Goal: Find specific fact: Locate a discrete piece of known information

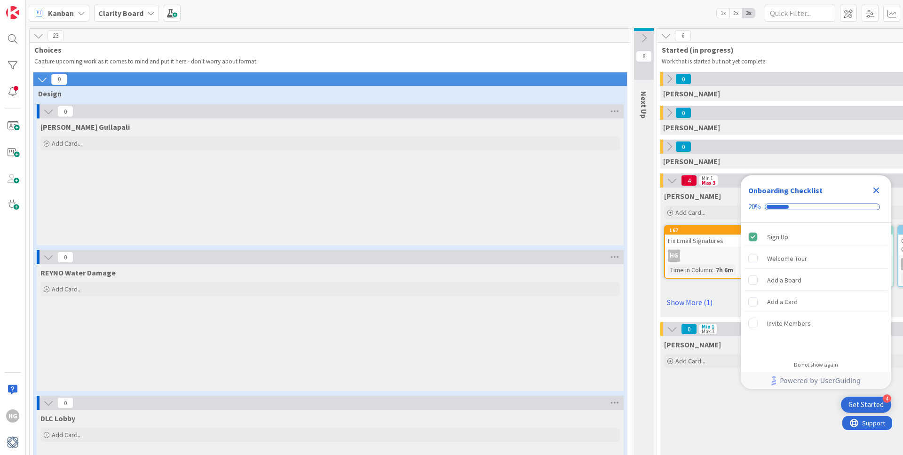
click at [39, 38] on icon at bounding box center [38, 36] width 10 height 10
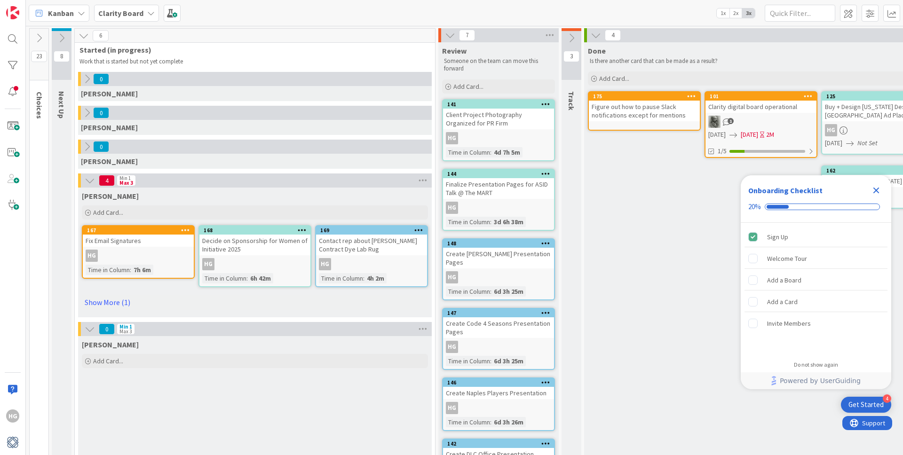
click at [455, 35] on icon at bounding box center [450, 35] width 10 height 10
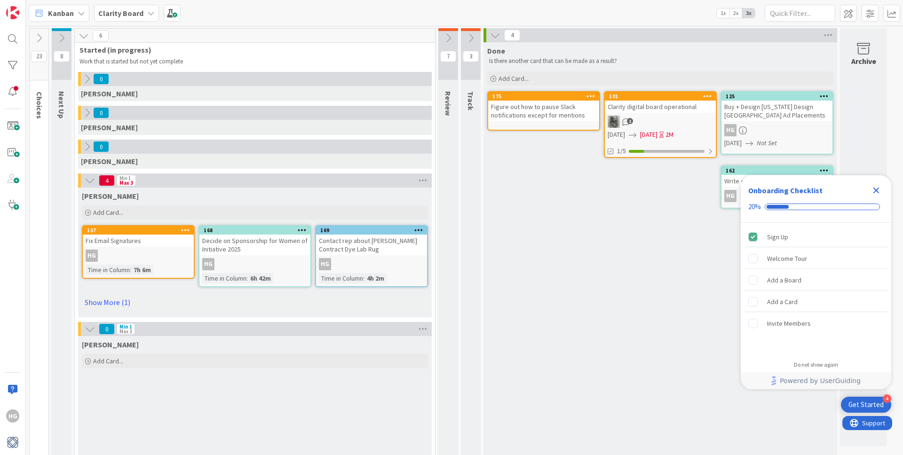
click at [119, 305] on link "Show More (1)" at bounding box center [255, 302] width 346 height 15
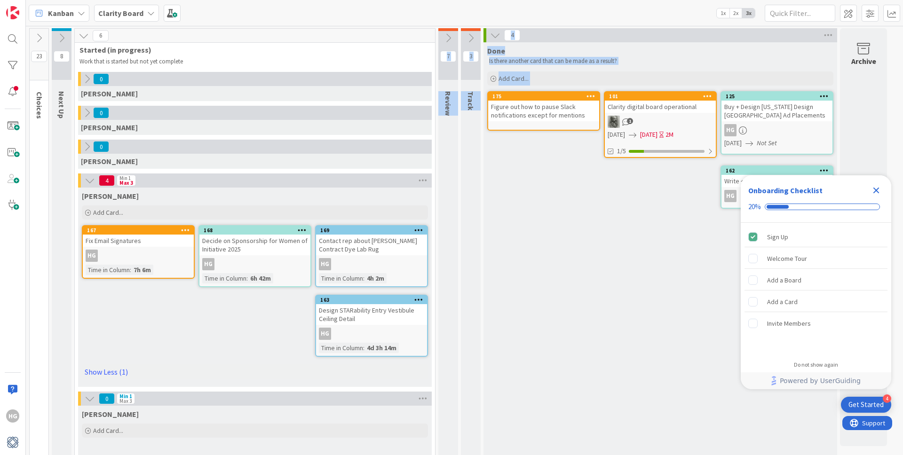
drag, startPoint x: 465, startPoint y: 223, endPoint x: 470, endPoint y: 1, distance: 222.4
click at [493, 54] on div "23 Choices Capture upcoming work as it comes to mind and put it here - don't wo…" at bounding box center [458, 375] width 860 height 694
click at [448, 36] on icon at bounding box center [448, 38] width 10 height 10
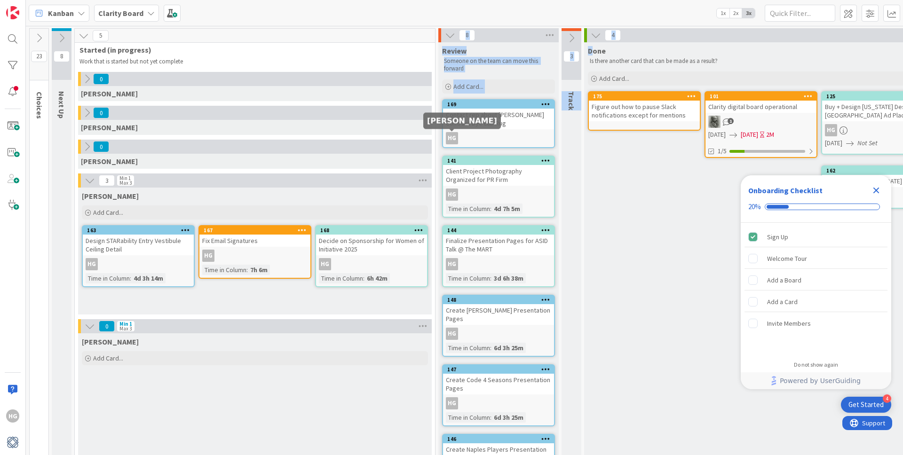
click at [453, 134] on div "HG" at bounding box center [452, 138] width 12 height 12
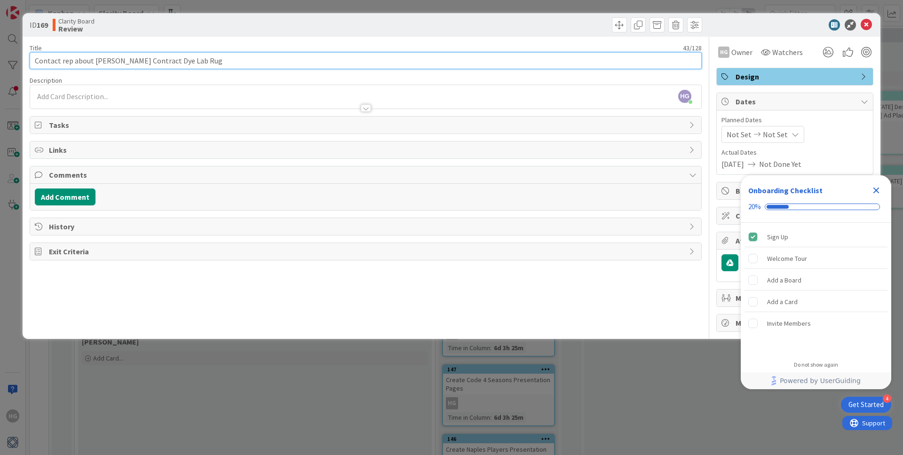
drag, startPoint x: 91, startPoint y: 62, endPoint x: 32, endPoint y: 60, distance: 59.3
click at [32, 60] on input "Contact rep about [PERSON_NAME] Contract Dye Lab Rug" at bounding box center [366, 60] width 672 height 17
type input "Price [PERSON_NAME] Contract Dye Lab Rug"
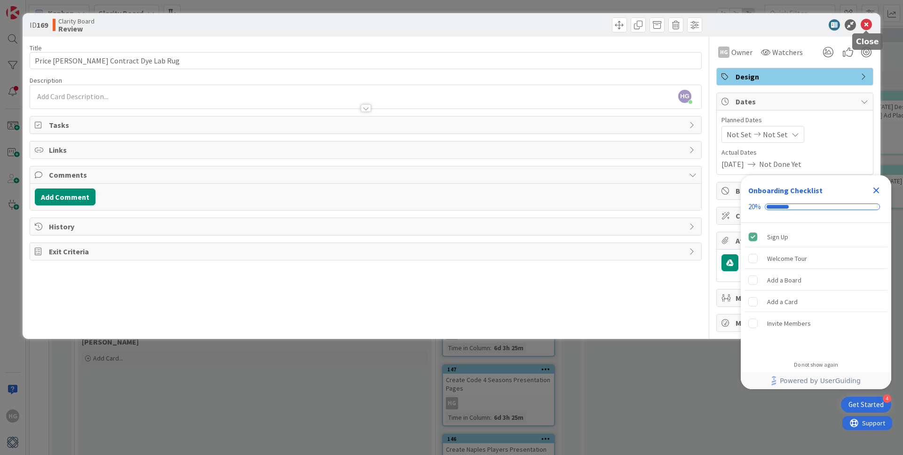
click at [863, 27] on icon at bounding box center [865, 24] width 11 height 11
